Goal: Information Seeking & Learning: Compare options

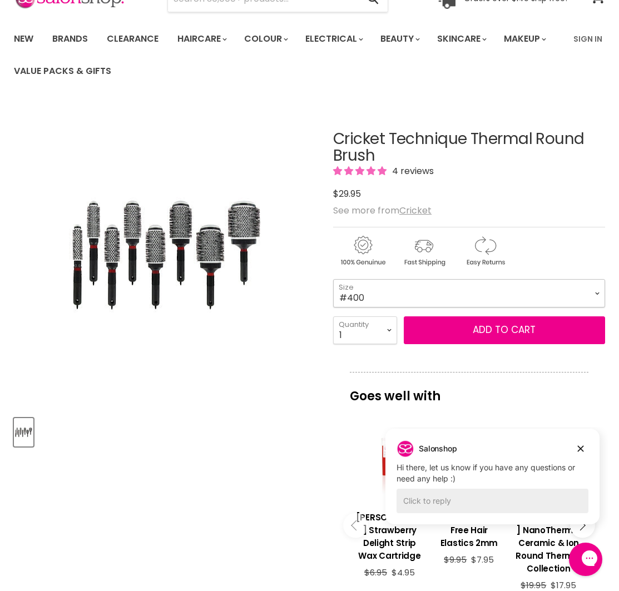
click at [464, 295] on select "#300 #310 #330 #350 #370 #390 #400 #450" at bounding box center [469, 293] width 272 height 28
click at [333, 279] on select "#300 #310 #330 #350 #370 #390 #400 #450" at bounding box center [469, 293] width 272 height 28
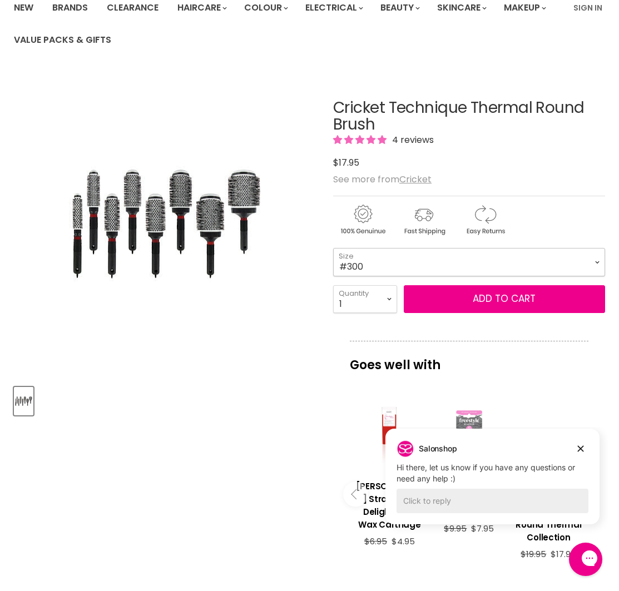
scroll to position [105, 0]
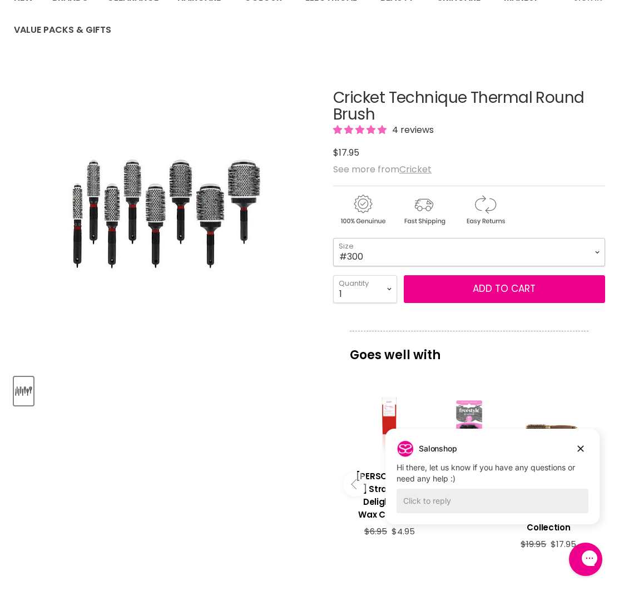
click at [391, 251] on select "#300 #310 #330 #350 #370 #390 #400 #450" at bounding box center [469, 252] width 272 height 28
click at [333, 238] on select "#300 #310 #330 #350 #370 #390 #400 #450" at bounding box center [469, 252] width 272 height 28
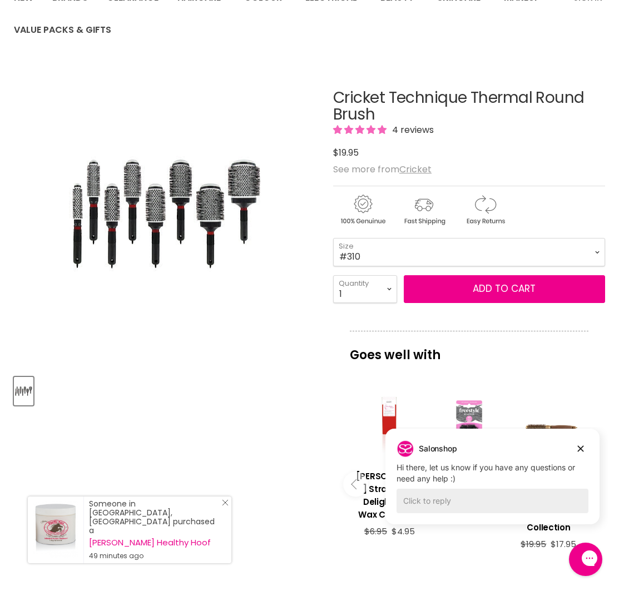
click at [226, 506] on icon "Close Icon" at bounding box center [225, 502] width 7 height 7
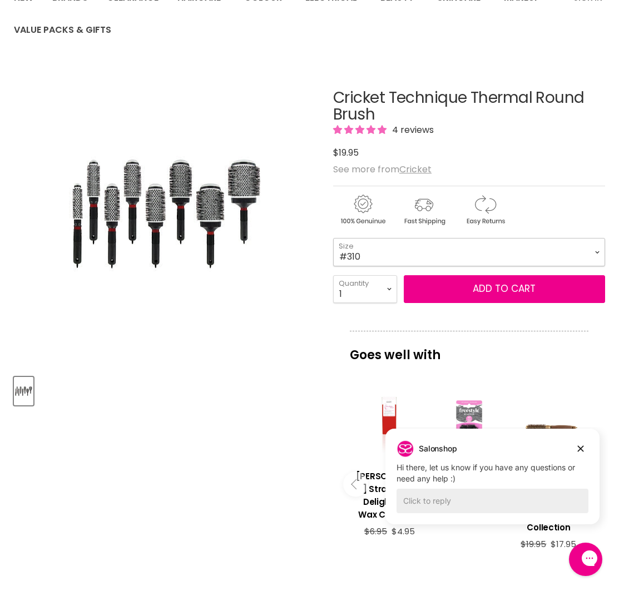
click at [424, 262] on select "#300 #310 #330 #350 #370 #390 #400 #450" at bounding box center [469, 252] width 272 height 28
click at [333, 238] on select "#300 #310 #330 #350 #370 #390 #400 #450" at bounding box center [469, 252] width 272 height 28
click at [367, 254] on select "#300 #310 #330 #350 #370 #390 #400 #450" at bounding box center [469, 252] width 272 height 28
click at [333, 238] on select "#300 #310 #330 #350 #370 #390 #400 #450" at bounding box center [469, 252] width 272 height 28
click at [360, 254] on select "#300 #310 #330 #350 #370 #390 #400 #450" at bounding box center [469, 252] width 272 height 28
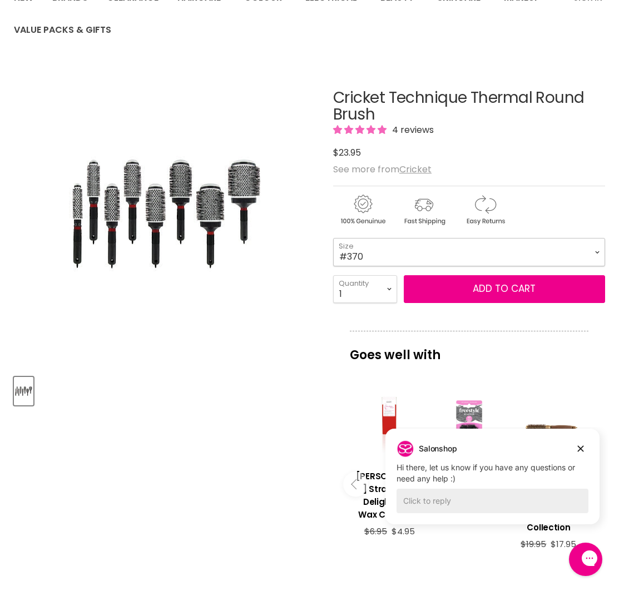
click at [333, 238] on select "#300 #310 #330 #350 #370 #390 #400 #450" at bounding box center [469, 252] width 272 height 28
click at [360, 260] on select "#300 #310 #330 #350 #370 #390 #400 #450" at bounding box center [469, 252] width 272 height 28
click at [333, 238] on select "#300 #310 #330 #350 #370 #390 #400 #450" at bounding box center [469, 252] width 272 height 28
click at [359, 258] on select "#300 #310 #330 #350 #370 #390 #400 #450" at bounding box center [469, 252] width 272 height 28
click at [333, 238] on select "#300 #310 #330 #350 #370 #390 #400 #450" at bounding box center [469, 252] width 272 height 28
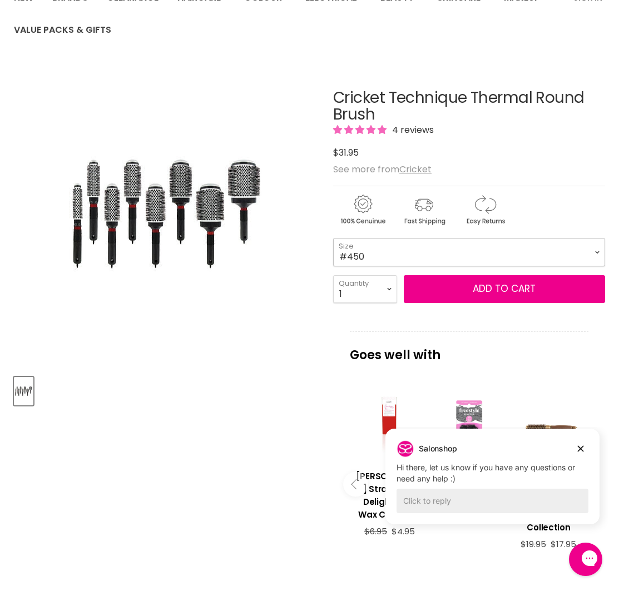
click at [373, 251] on select "#300 #310 #330 #350 #370 #390 #400 #450" at bounding box center [469, 252] width 272 height 28
click at [333, 238] on select "#300 #310 #330 #350 #370 #390 #400 #450" at bounding box center [469, 252] width 272 height 28
click at [393, 250] on select "#300 #310 #330 #350 #370 #390 #400 #450" at bounding box center [469, 252] width 272 height 28
click at [333, 238] on select "#300 #310 #330 #350 #370 #390 #400 #450" at bounding box center [469, 252] width 272 height 28
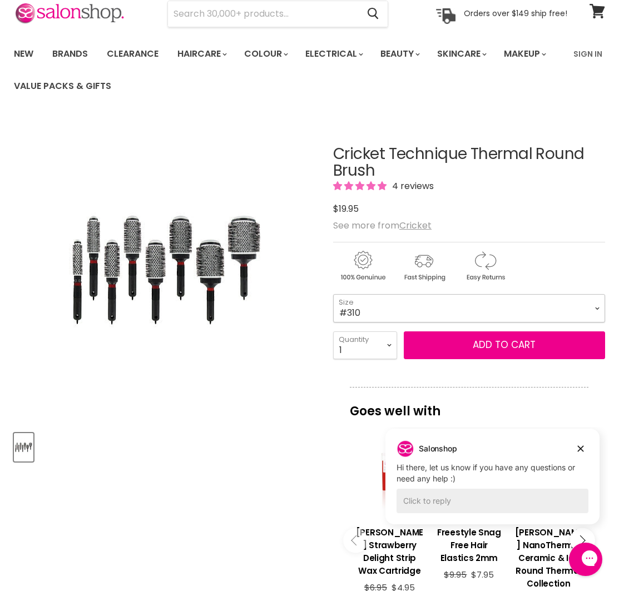
scroll to position [48, 0]
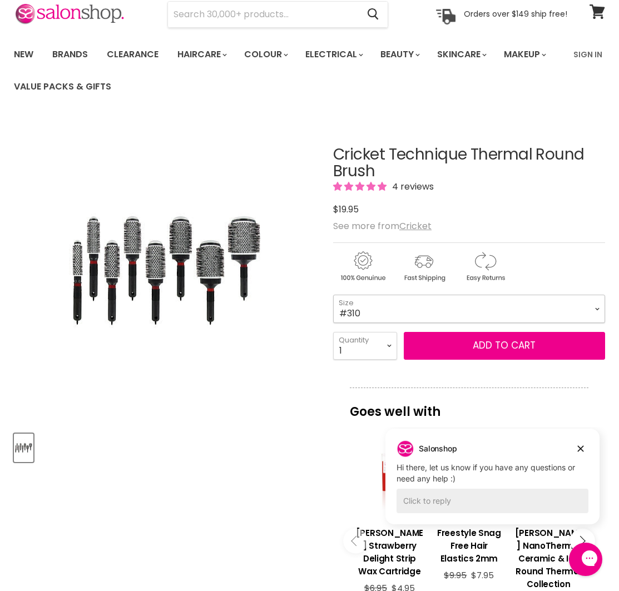
click at [356, 308] on select "#300 #310 #330 #350 #370 #390 #400 #450" at bounding box center [469, 309] width 272 height 28
click at [333, 295] on select "#300 #310 #330 #350 #370 #390 #400 #450" at bounding box center [469, 309] width 272 height 28
click at [360, 316] on select "#300 #310 #330 #350 #370 #390 #400 #450" at bounding box center [469, 309] width 272 height 28
click at [333, 295] on select "#300 #310 #330 #350 #370 #390 #400 #450" at bounding box center [469, 309] width 272 height 28
click at [358, 316] on select "#300 #310 #330 #350 #370 #390 #400 #450" at bounding box center [469, 309] width 272 height 28
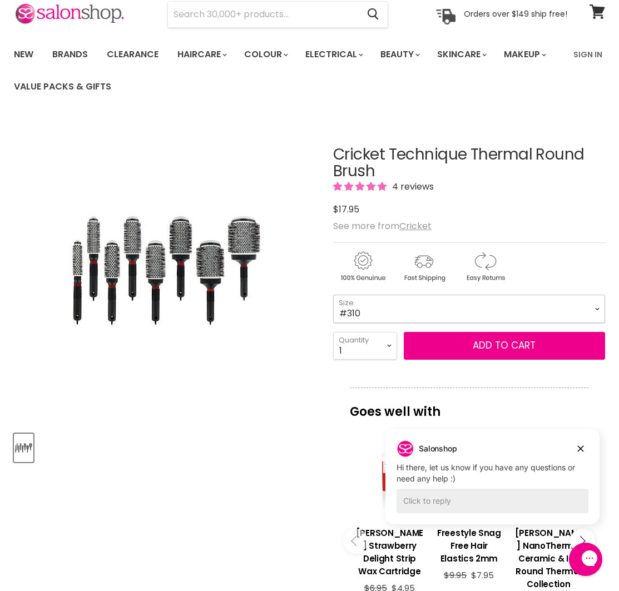
click at [333, 295] on select "#300 #310 #330 #350 #370 #390 #400 #450" at bounding box center [469, 309] width 272 height 28
select select "#310"
